Goal: Find specific page/section: Find specific page/section

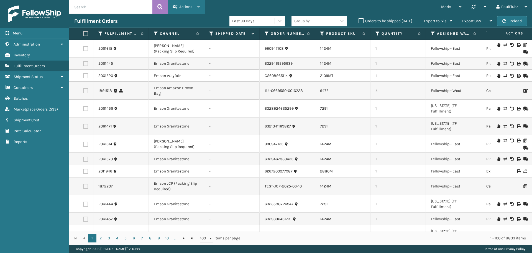
click at [193, 7] on div "Actions" at bounding box center [186, 7] width 27 height 14
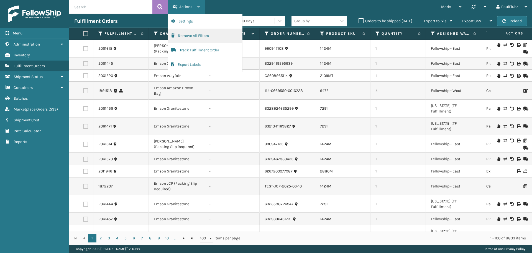
click at [191, 35] on button "Remove All Filters" at bounding box center [205, 36] width 74 height 14
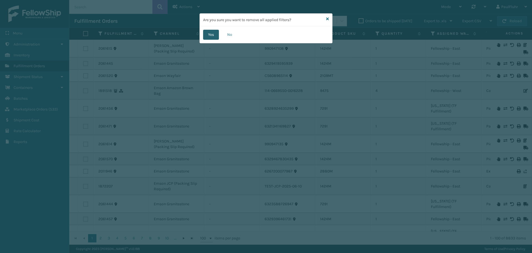
click at [213, 34] on button "Yes" at bounding box center [211, 35] width 16 height 10
